Goal: Information Seeking & Learning: Learn about a topic

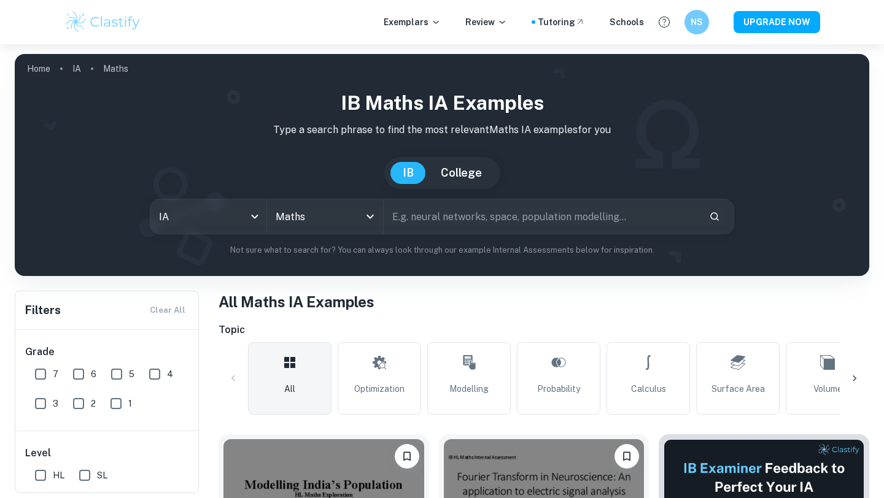
click at [565, 215] on input "text" at bounding box center [541, 216] width 315 height 34
type input "gdp"
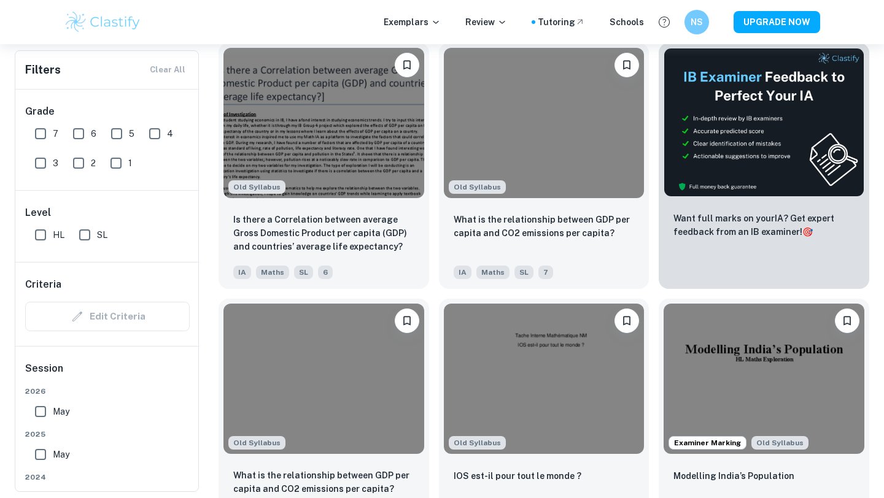
scroll to position [432, 0]
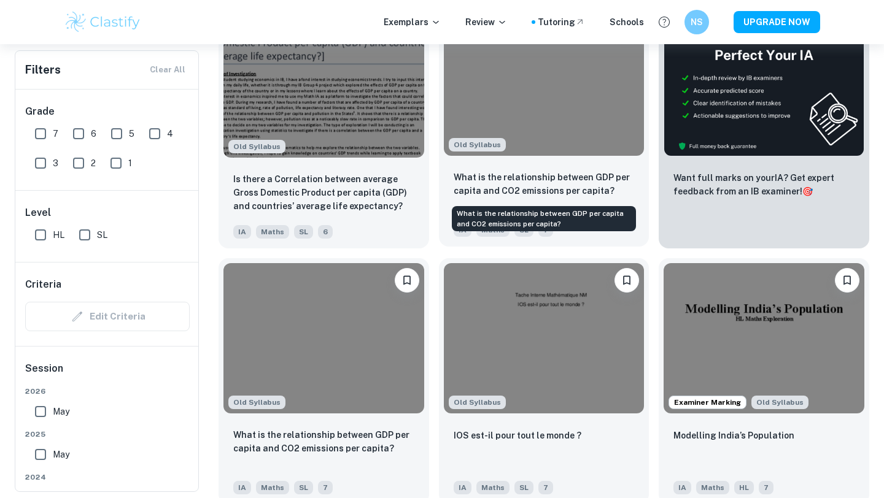
click at [533, 187] on p "What is the relationship between GDP per capita and CO2 emissions per capita?" at bounding box center [543, 184] width 181 height 27
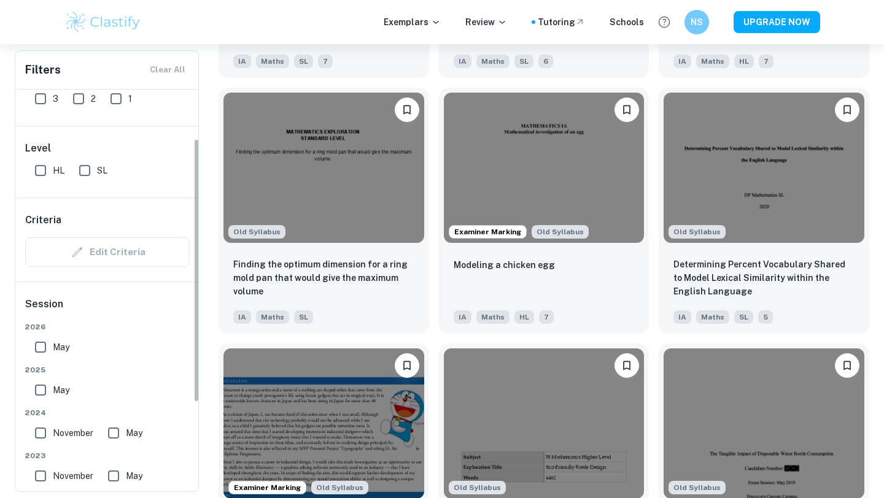
scroll to position [75, 0]
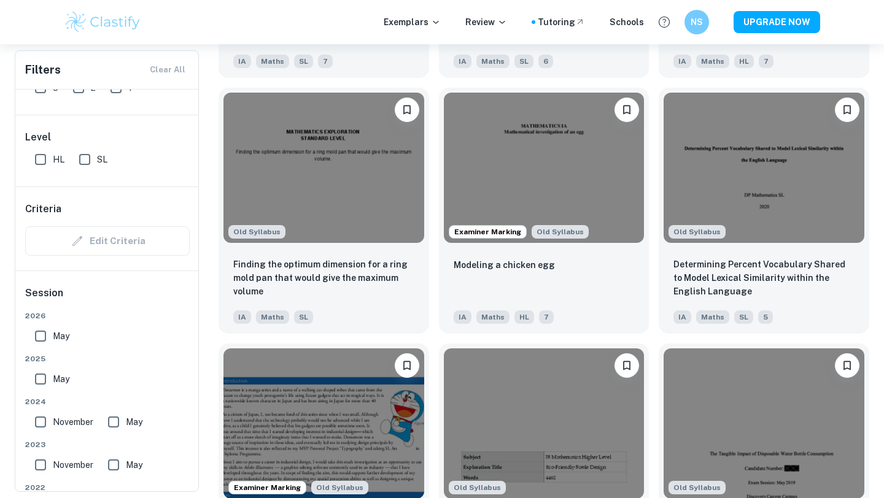
click at [41, 369] on input "May" at bounding box center [40, 379] width 25 height 25
checkbox input "true"
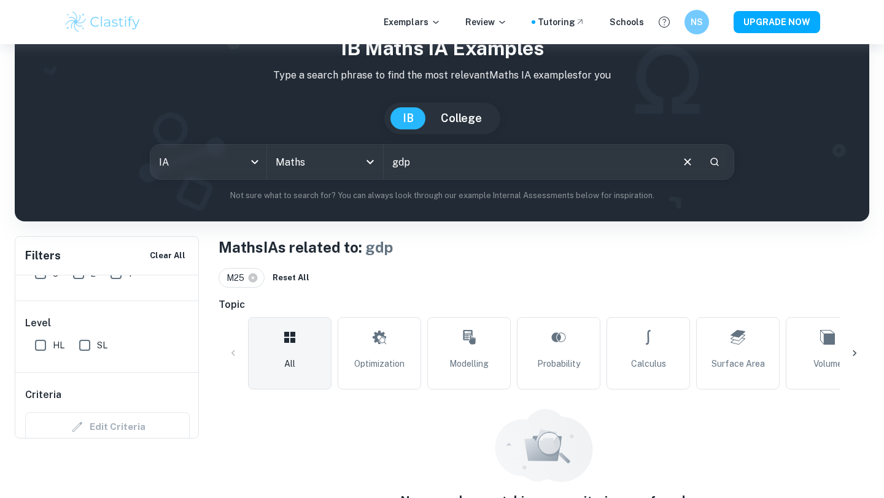
scroll to position [0, 0]
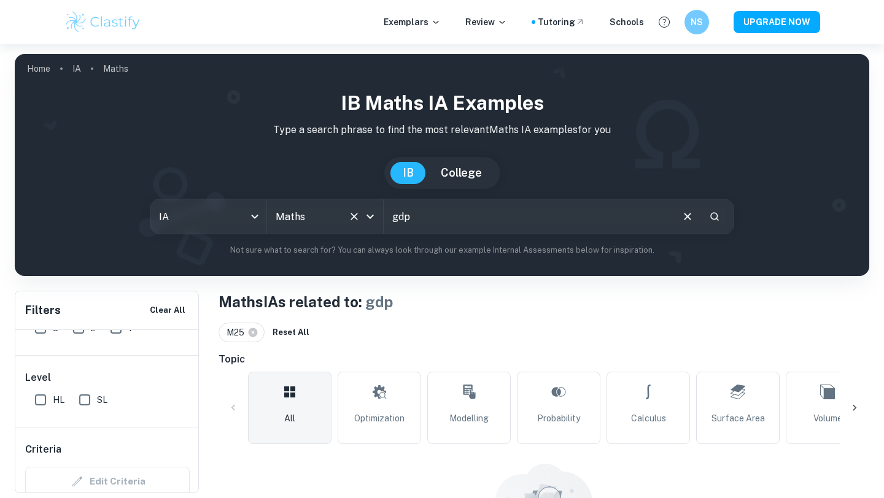
drag, startPoint x: 446, startPoint y: 220, endPoint x: 329, endPoint y: 213, distance: 117.4
click at [329, 213] on div "IA ia All Subjects Maths All Subjects gdp ​" at bounding box center [442, 217] width 584 height 36
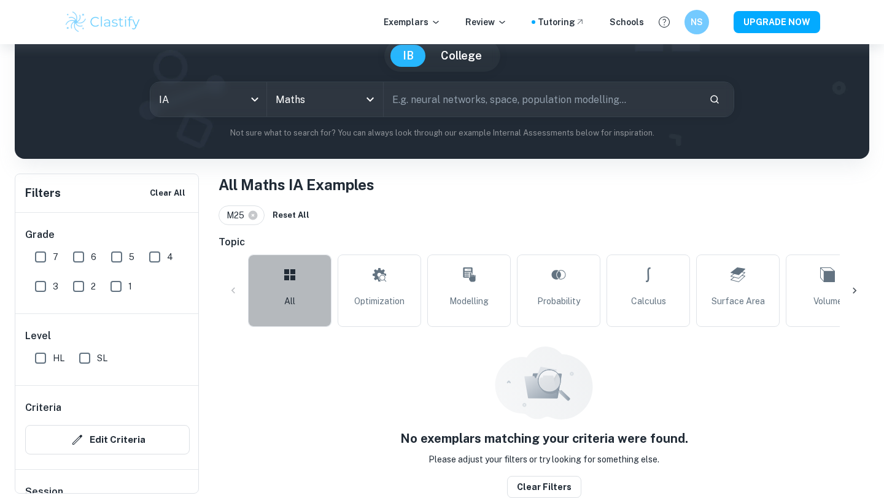
click at [279, 296] on link "All" at bounding box center [289, 291] width 83 height 72
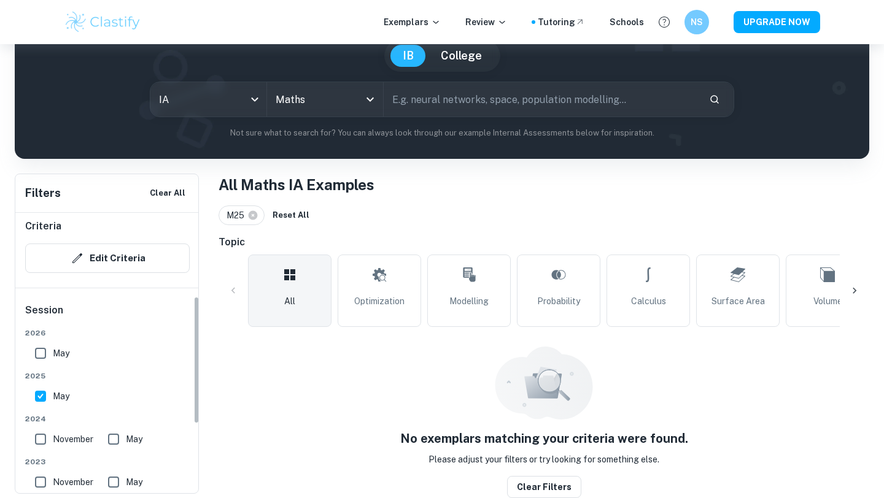
scroll to position [182, 0]
click at [32, 440] on input "November" at bounding box center [40, 438] width 25 height 25
checkbox input "true"
click at [109, 439] on input "May" at bounding box center [113, 438] width 25 height 25
checkbox input "true"
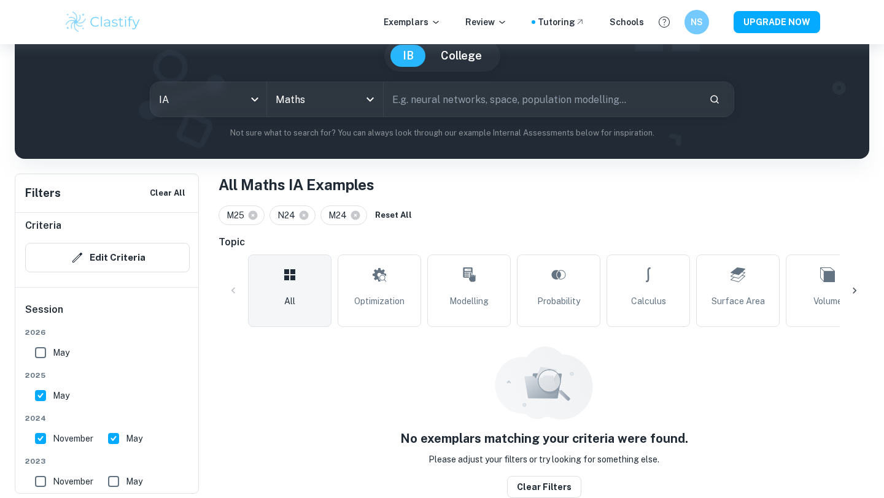
scroll to position [184, 0]
click at [33, 484] on input "November" at bounding box center [40, 480] width 25 height 25
checkbox input "true"
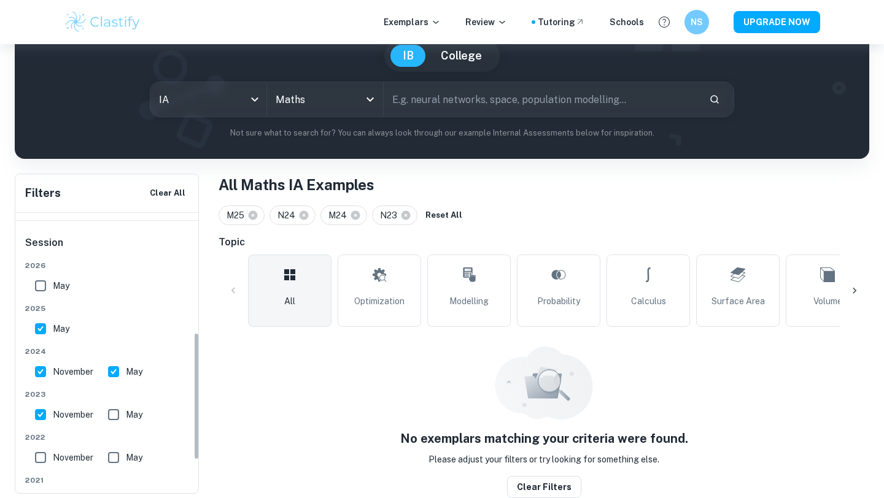
scroll to position [261, 0]
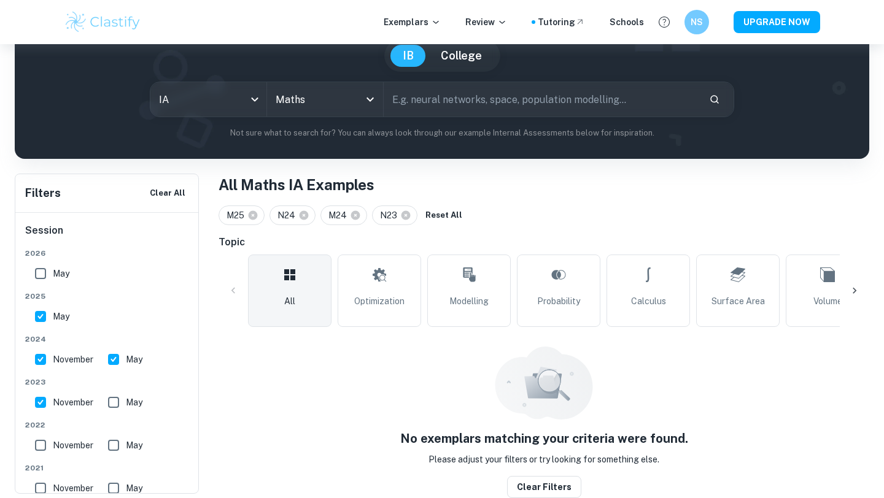
click at [44, 448] on input "November" at bounding box center [40, 445] width 25 height 25
checkbox input "true"
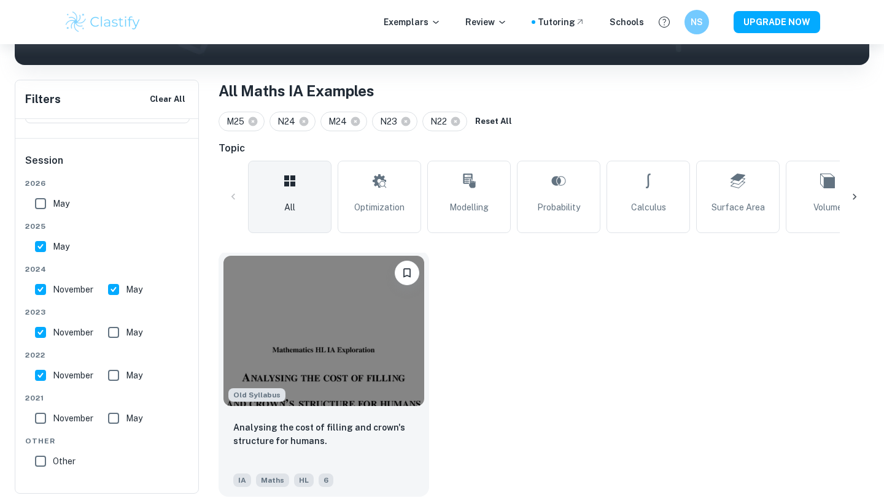
scroll to position [237, 0]
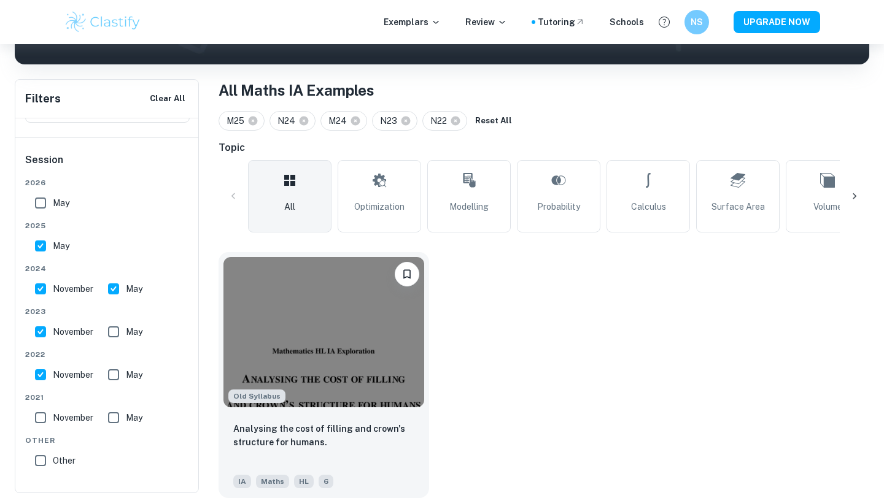
click at [160, 5] on div "Exemplars Review Tutoring Schools NS UPGRADE NOW" at bounding box center [442, 22] width 884 height 44
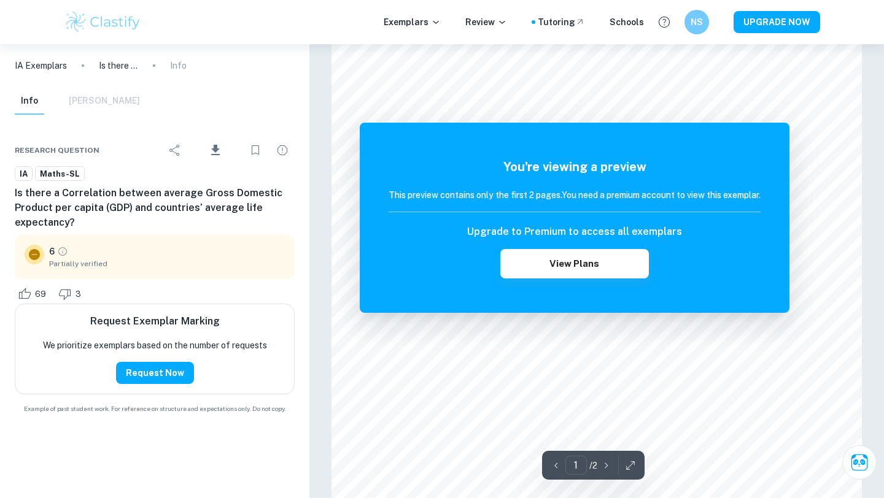
click at [362, 26] on div "Exemplars Review Tutoring Schools NS UPGRADE NOW" at bounding box center [441, 22] width 785 height 25
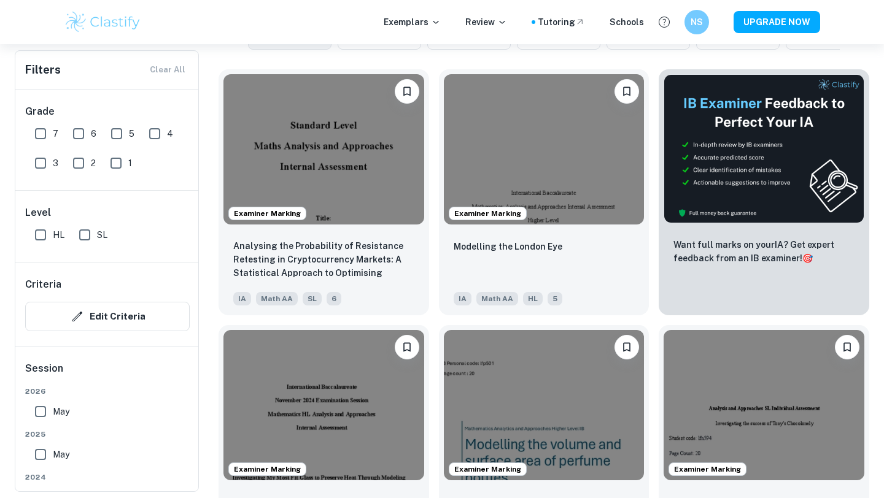
click at [41, 452] on input "May" at bounding box center [40, 454] width 25 height 25
checkbox input "true"
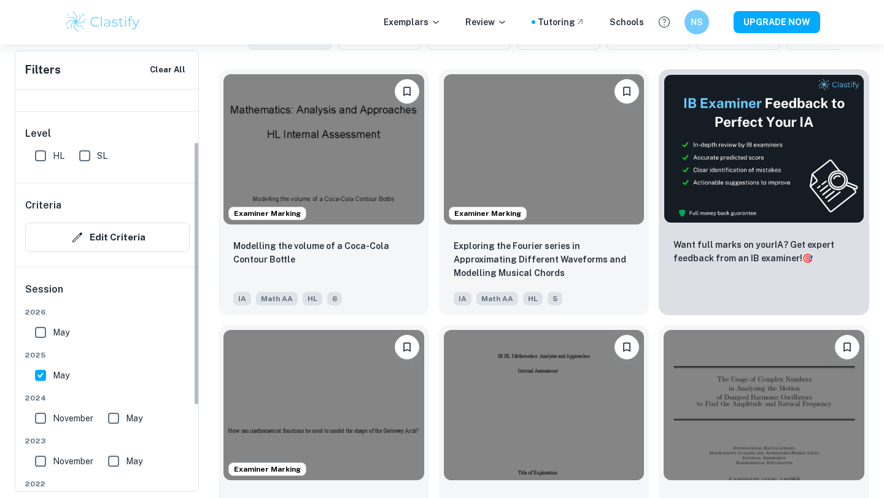
scroll to position [80, 0]
click at [46, 403] on div "November" at bounding box center [66, 415] width 73 height 29
click at [47, 345] on div "2026 May 2025 May 2024 November May 2023 November May 2022 November May 2021 No…" at bounding box center [107, 456] width 164 height 301
click at [47, 339] on input "May" at bounding box center [40, 332] width 25 height 25
checkbox input "true"
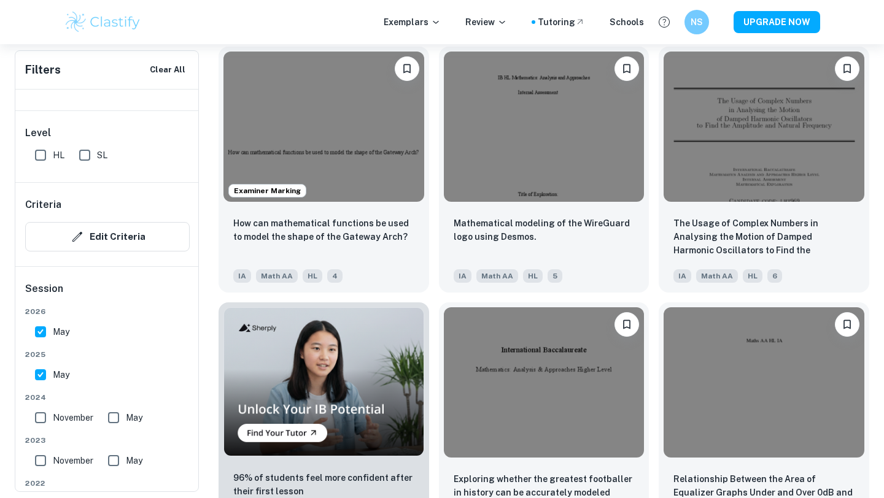
scroll to position [704, 0]
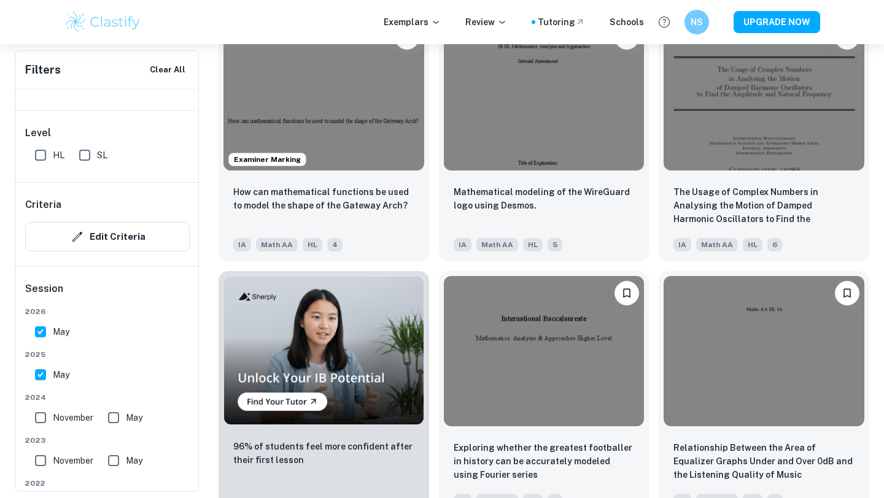
click at [80, 152] on input "SL" at bounding box center [84, 155] width 25 height 25
checkbox input "true"
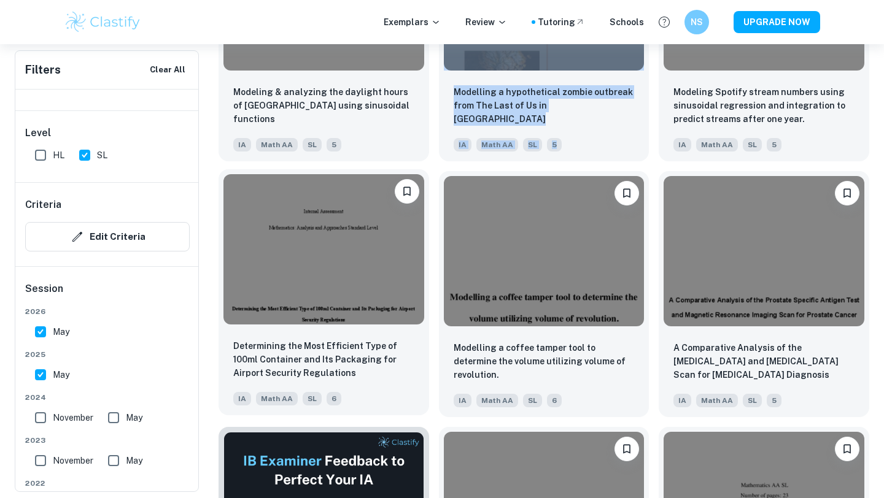
scroll to position [5841, 0]
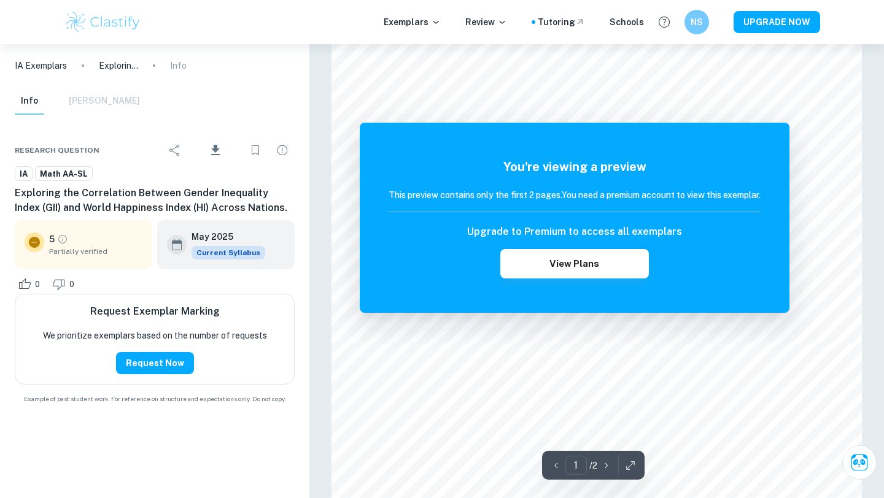
scroll to position [520, 0]
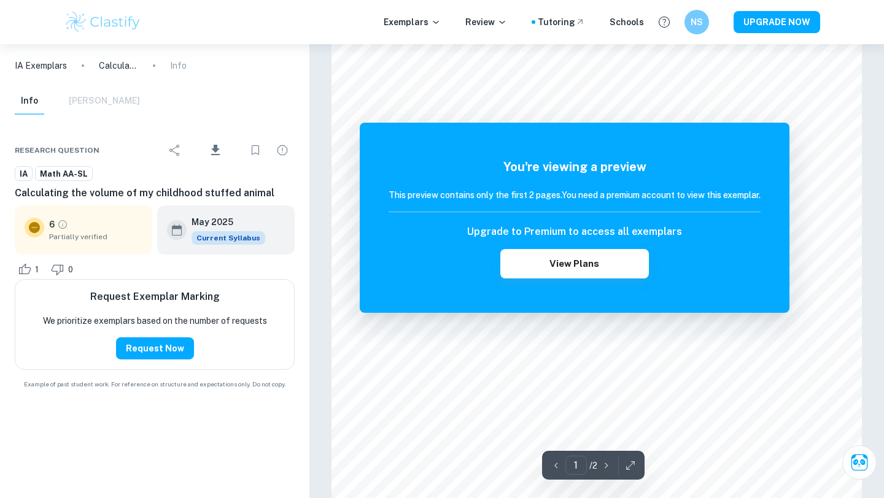
scroll to position [500, 0]
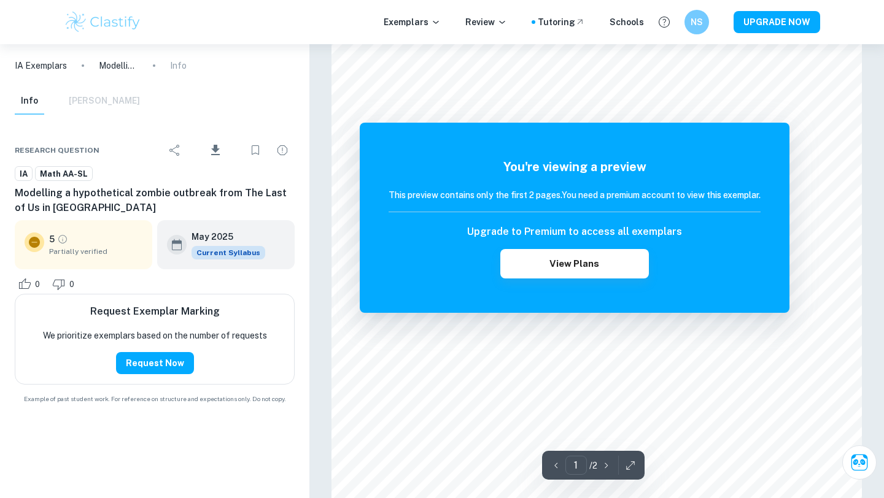
scroll to position [48, 0]
